Goal: Information Seeking & Learning: Learn about a topic

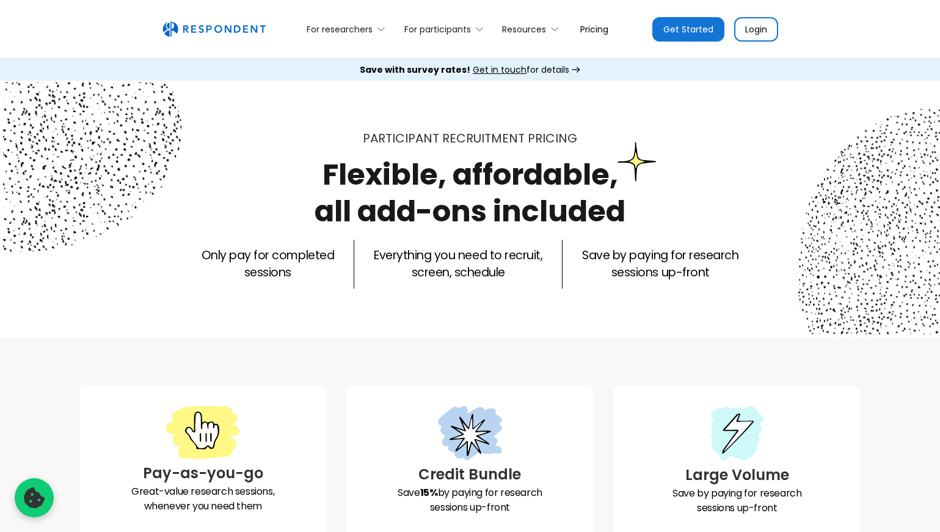
click at [593, 31] on link "Pricing" at bounding box center [595, 29] width 48 height 29
click at [356, 27] on div "For researchers" at bounding box center [340, 29] width 66 height 12
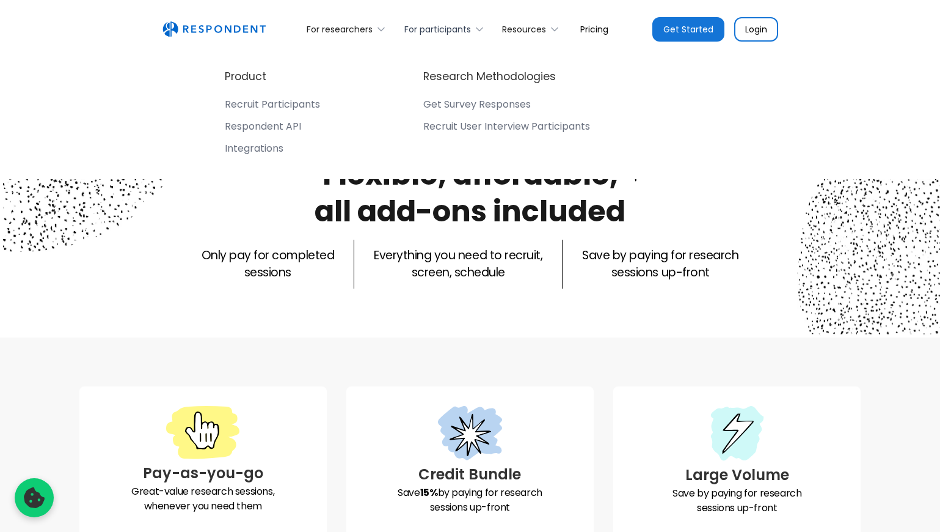
click at [423, 26] on div "For participants" at bounding box center [438, 29] width 67 height 12
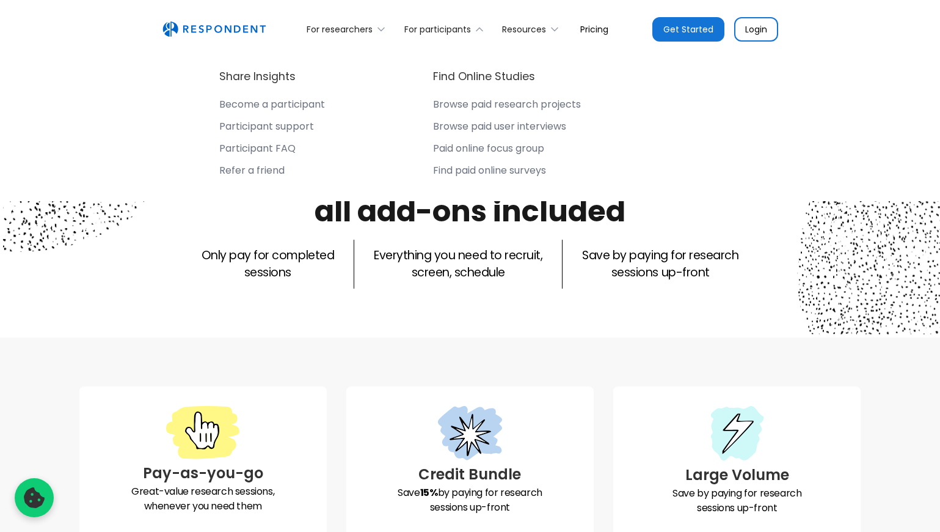
click at [524, 127] on div "Browse paid user interviews" at bounding box center [499, 126] width 133 height 12
